Goal: Communication & Community: Answer question/provide support

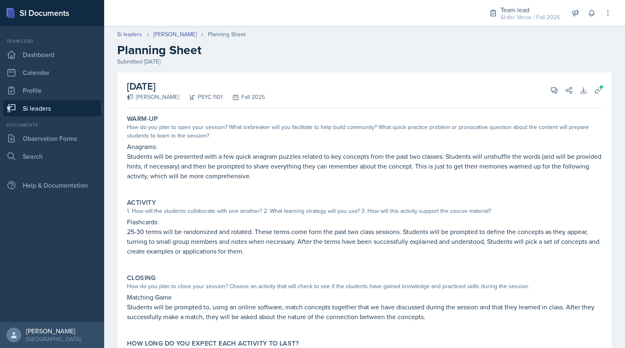
click at [601, 92] on div "[DATE] [PERSON_NAME] PSYC 1101 Fall 2025 View Comments Comments Send Share Down…" at bounding box center [364, 226] width 494 height 308
click at [596, 89] on button "Uploads" at bounding box center [597, 90] width 15 height 15
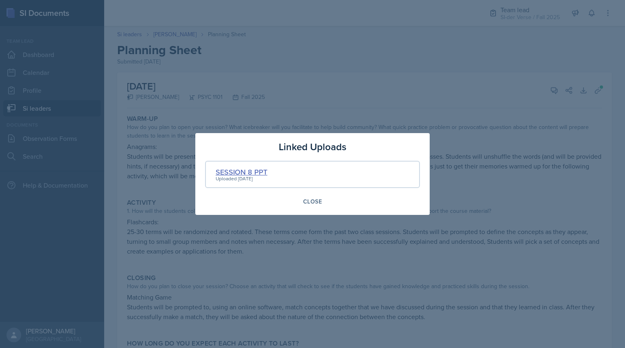
click at [234, 170] on div "SESSION 8 PPT" at bounding box center [241, 171] width 52 height 11
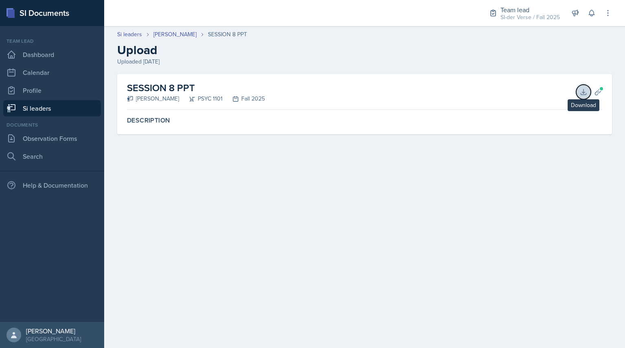
click at [587, 96] on button "Download" at bounding box center [583, 92] width 15 height 15
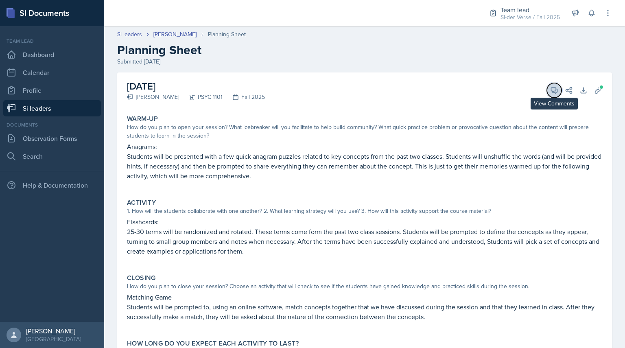
click at [551, 91] on icon at bounding box center [554, 90] width 6 height 6
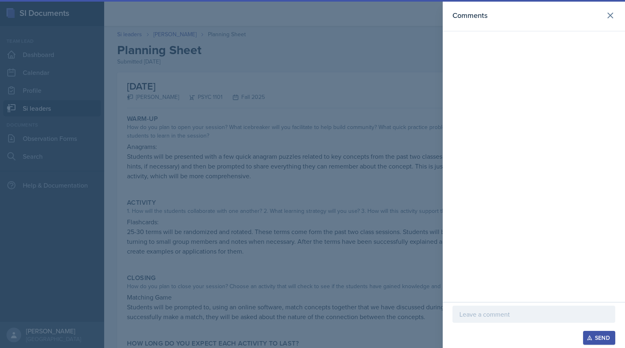
click at [486, 309] on p at bounding box center [533, 314] width 149 height 10
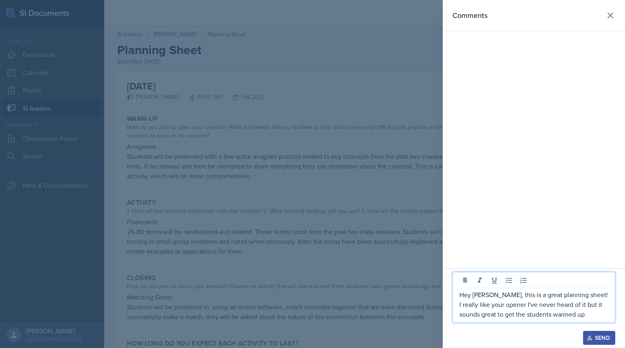
click at [482, 313] on p "Hey [PERSON_NAME], this is a great planning sheet! I really like your opener I'…" at bounding box center [533, 303] width 149 height 29
click at [496, 314] on p "Hey [PERSON_NAME], this is a great planning sheet! I really like your opener I'…" at bounding box center [533, 303] width 149 height 29
click at [585, 314] on p "Hey [PERSON_NAME], this is a great planning sheet! I really like your opener I'…" at bounding box center [533, 303] width 149 height 29
click at [416, 266] on div at bounding box center [312, 174] width 625 height 348
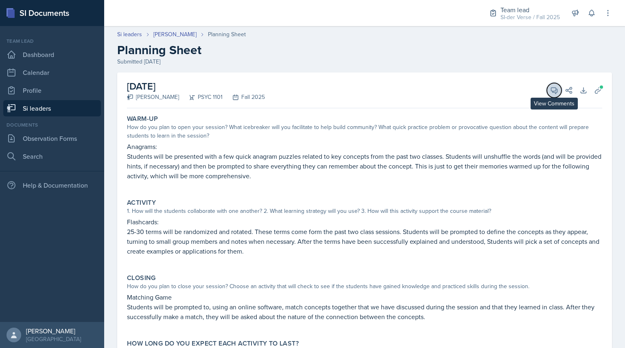
click at [550, 89] on icon at bounding box center [554, 90] width 8 height 8
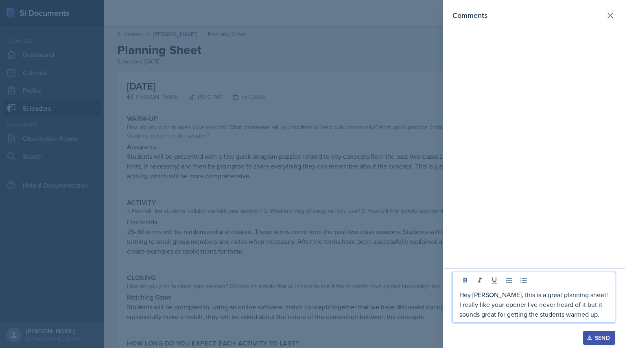
click at [587, 313] on p "Hey [PERSON_NAME], this is a great planning sheet! I really like your opener I'…" at bounding box center [533, 303] width 149 height 29
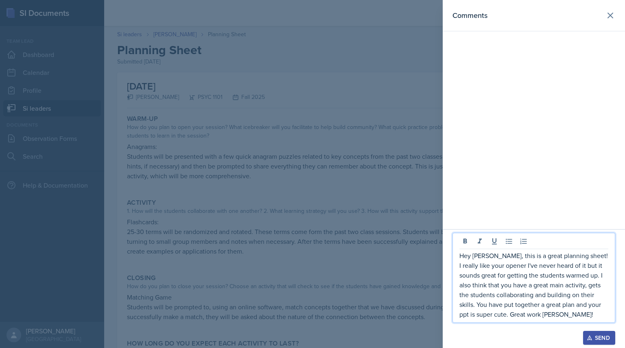
click at [590, 339] on icon "button" at bounding box center [589, 337] width 4 height 4
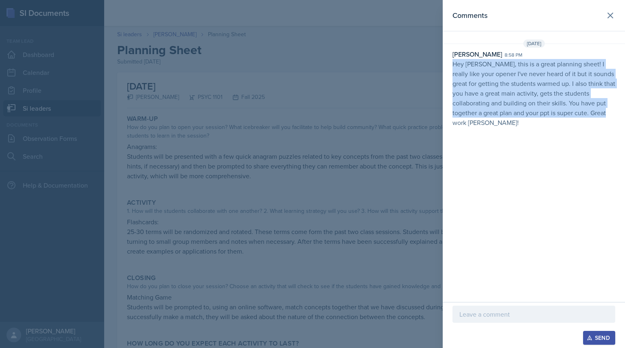
drag, startPoint x: 448, startPoint y: 63, endPoint x: 557, endPoint y: 139, distance: 132.6
click at [557, 139] on div "Comments [DATE] [PERSON_NAME] 8:58 pm Hey [PERSON_NAME], this is a great planni…" at bounding box center [533, 151] width 182 height 302
copy p "Hey [PERSON_NAME], this is a great planning sheet! I really like your opener I'…"
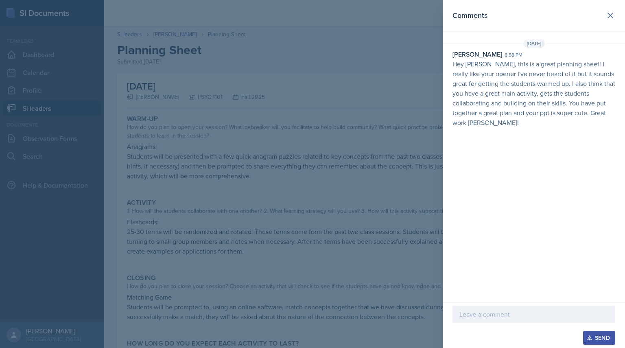
click at [214, 127] on div at bounding box center [312, 174] width 625 height 348
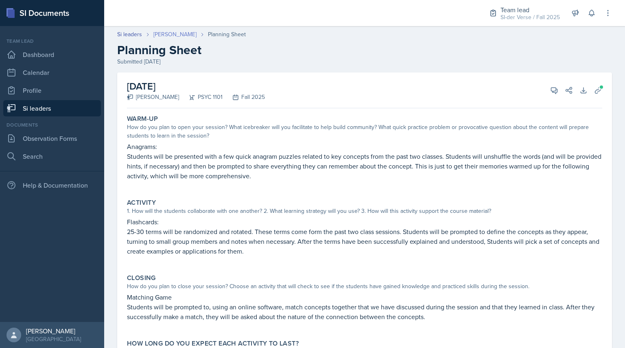
click at [167, 35] on link "[PERSON_NAME]" at bounding box center [174, 34] width 43 height 9
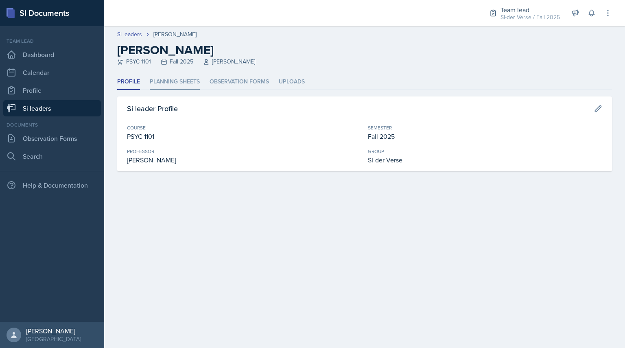
click at [184, 84] on li "Planning Sheets" at bounding box center [175, 82] width 50 height 16
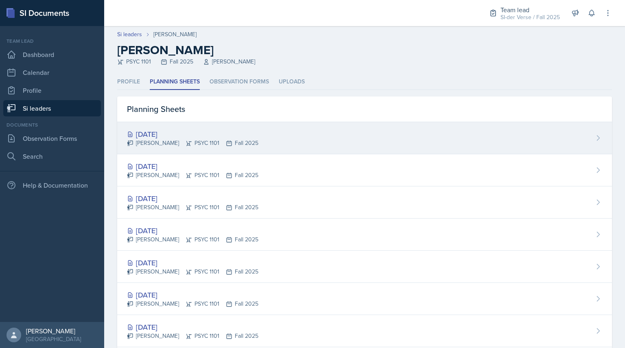
click at [174, 131] on div "[DATE]" at bounding box center [192, 133] width 131 height 11
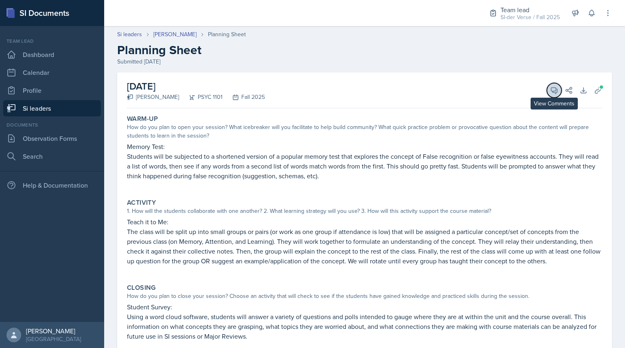
click at [553, 87] on button "View Comments" at bounding box center [553, 90] width 15 height 15
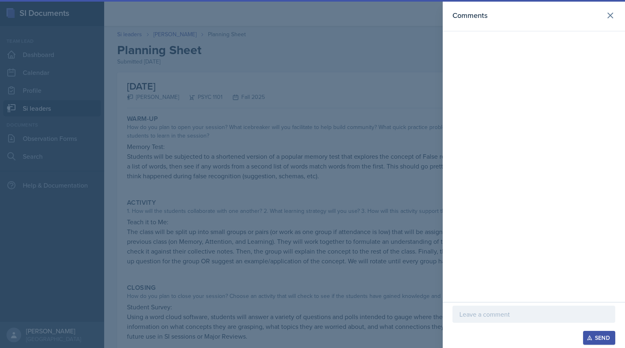
click at [369, 142] on div at bounding box center [312, 174] width 625 height 348
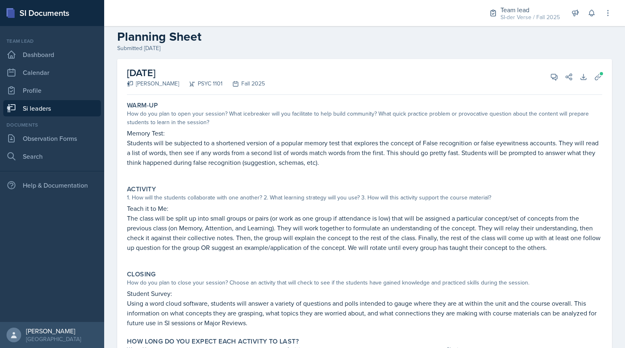
scroll to position [14, 0]
click at [547, 71] on button "View Comments" at bounding box center [553, 76] width 15 height 15
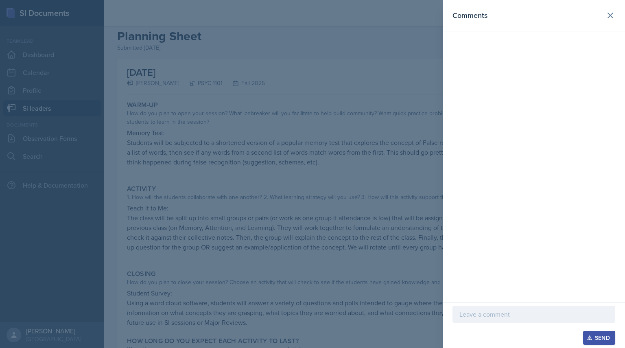
click at [320, 208] on div at bounding box center [312, 174] width 625 height 348
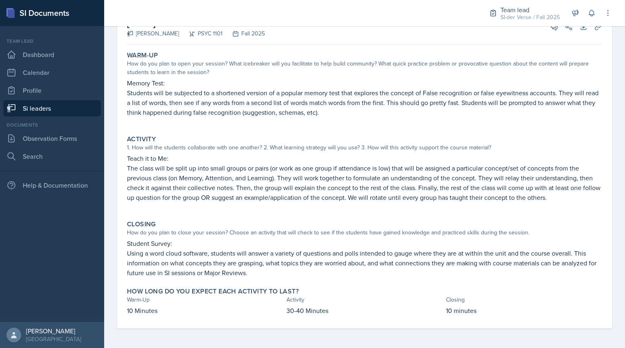
scroll to position [0, 0]
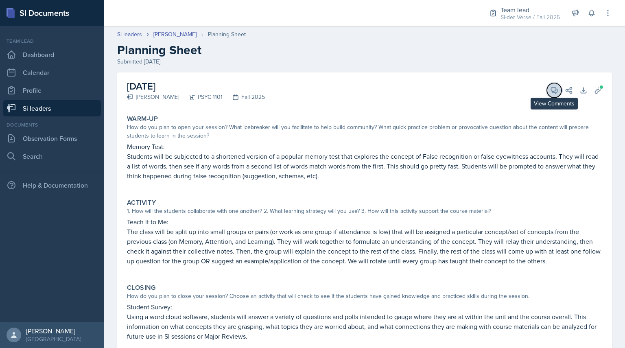
click at [546, 92] on button "View Comments" at bounding box center [553, 90] width 15 height 15
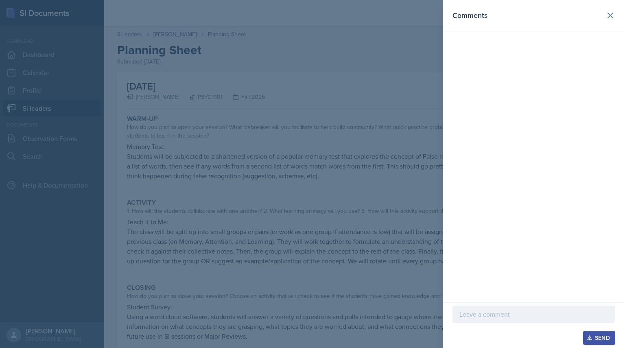
click at [474, 311] on p at bounding box center [533, 314] width 149 height 10
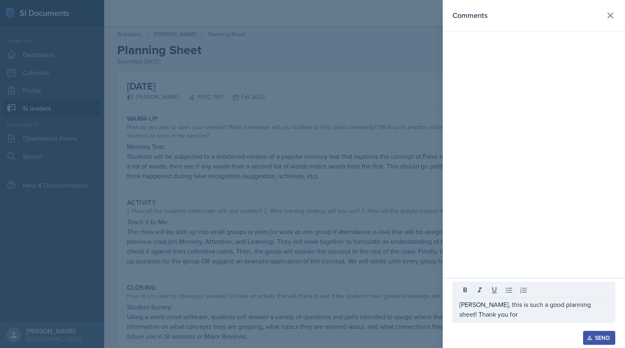
click at [445, 242] on div "Comments" at bounding box center [533, 139] width 182 height 278
click at [485, 316] on p "[PERSON_NAME], this is such a good planning sheet! Thank you for" at bounding box center [533, 309] width 149 height 20
click at [454, 101] on div "Comments" at bounding box center [533, 139] width 182 height 278
click at [506, 316] on p "[PERSON_NAME], this is such a good planning sheet! Thank you for" at bounding box center [533, 309] width 149 height 20
drag, startPoint x: 552, startPoint y: 233, endPoint x: 562, endPoint y: 250, distance: 19.9
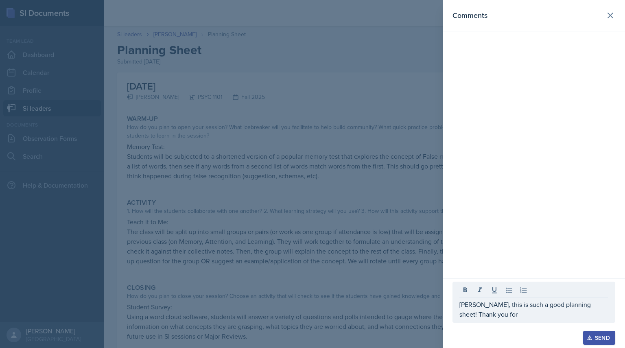
click at [562, 250] on div "Comments" at bounding box center [533, 139] width 182 height 278
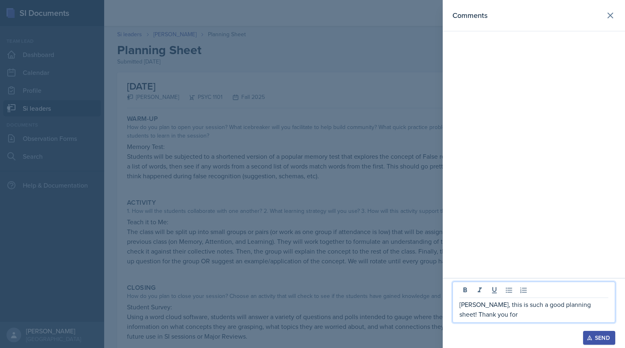
click at [471, 316] on p "[PERSON_NAME], this is such a good planning sheet! Thank you for" at bounding box center [533, 309] width 149 height 20
